Goal: Task Accomplishment & Management: Manage account settings

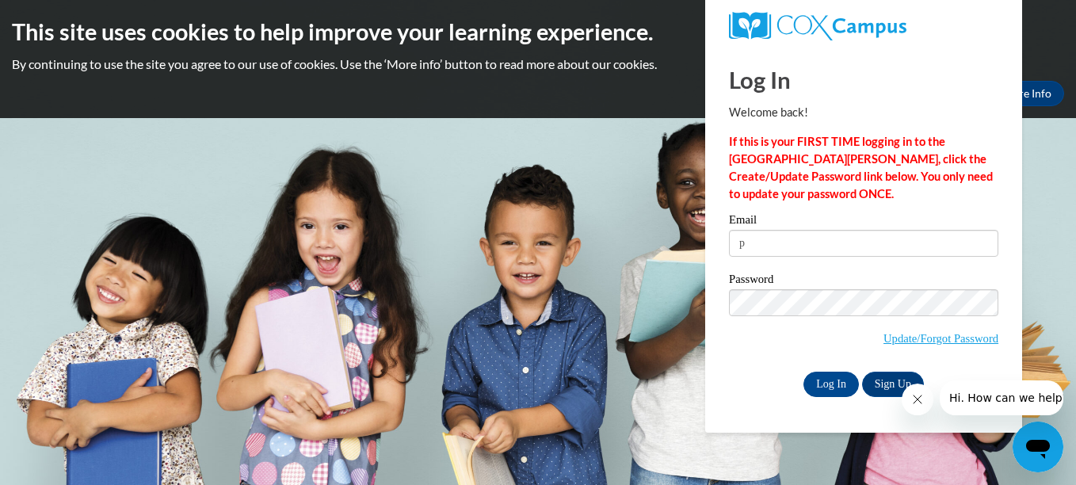
type input "[EMAIL_ADDRESS][DOMAIN_NAME]"
click at [815, 376] on input "Log In" at bounding box center [831, 384] width 55 height 25
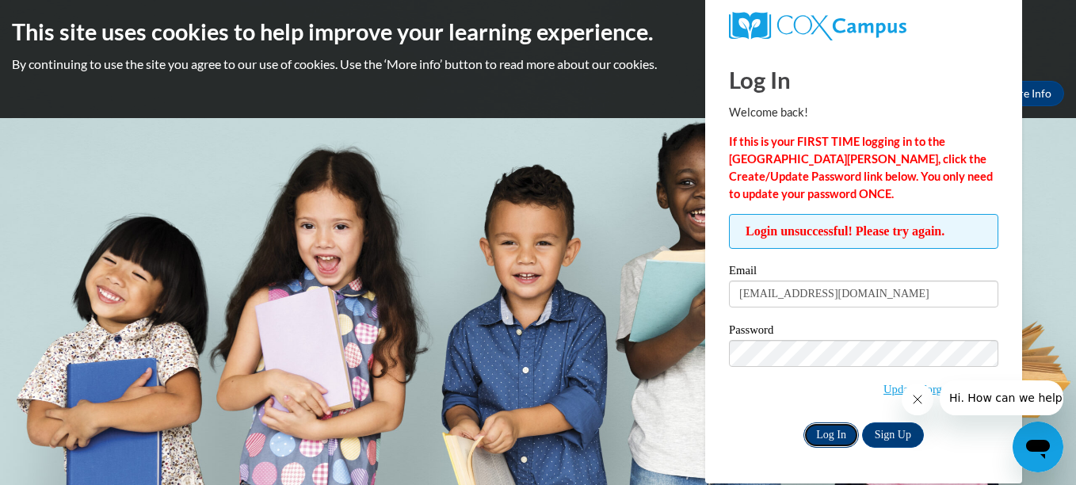
click at [823, 435] on input "Log In" at bounding box center [831, 434] width 55 height 25
click at [822, 442] on input "Log In" at bounding box center [831, 434] width 55 height 25
click at [827, 443] on input "Log In" at bounding box center [831, 434] width 55 height 25
